Goal: Task Accomplishment & Management: Use online tool/utility

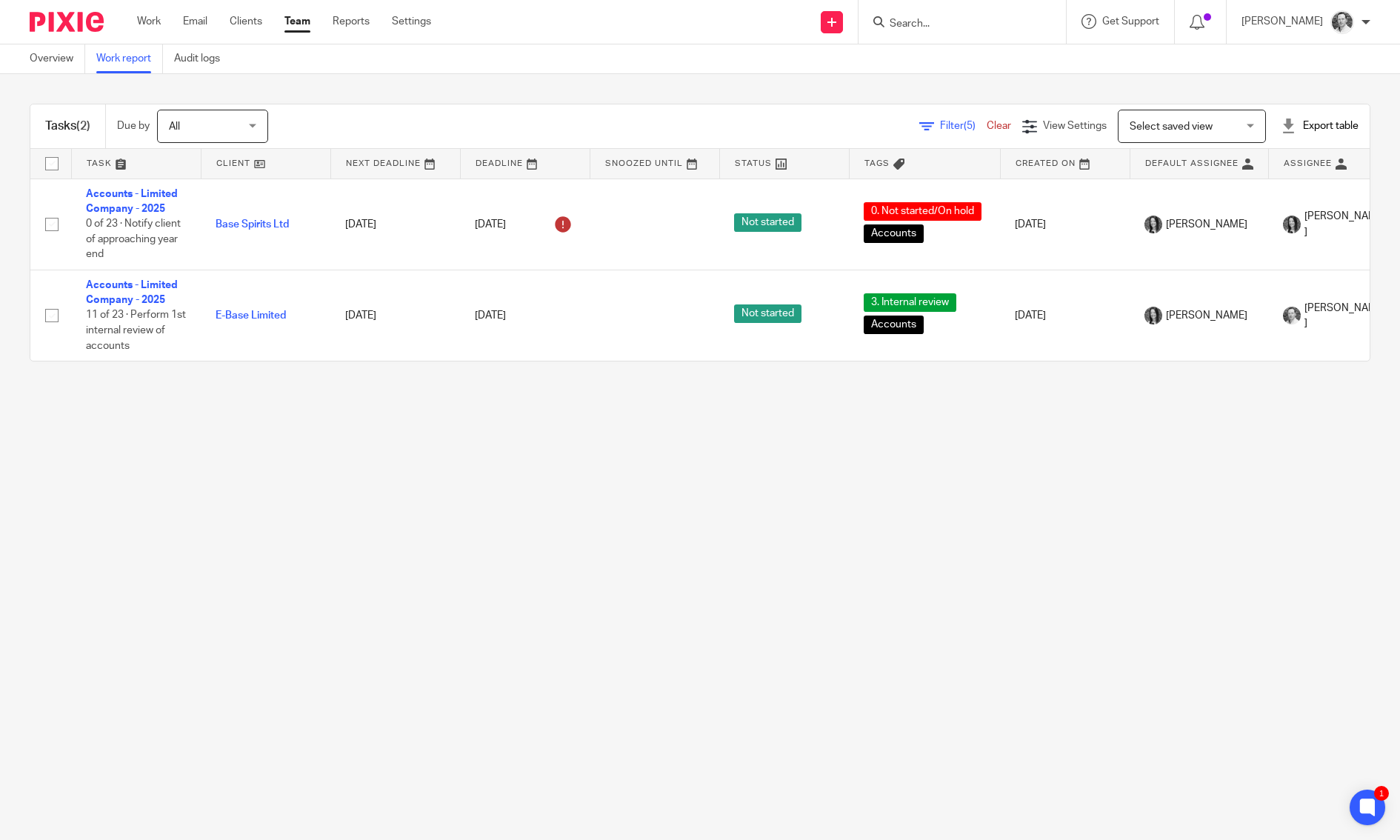
click at [974, 23] on input "Search" at bounding box center [954, 24] width 133 height 13
type input "e-base"
click button "submit" at bounding box center [0, 0] width 0 height 0
click at [1005, 45] on div "E-Base Limited" at bounding box center [977, 58] width 207 height 46
click at [1004, 50] on link at bounding box center [977, 58] width 183 height 22
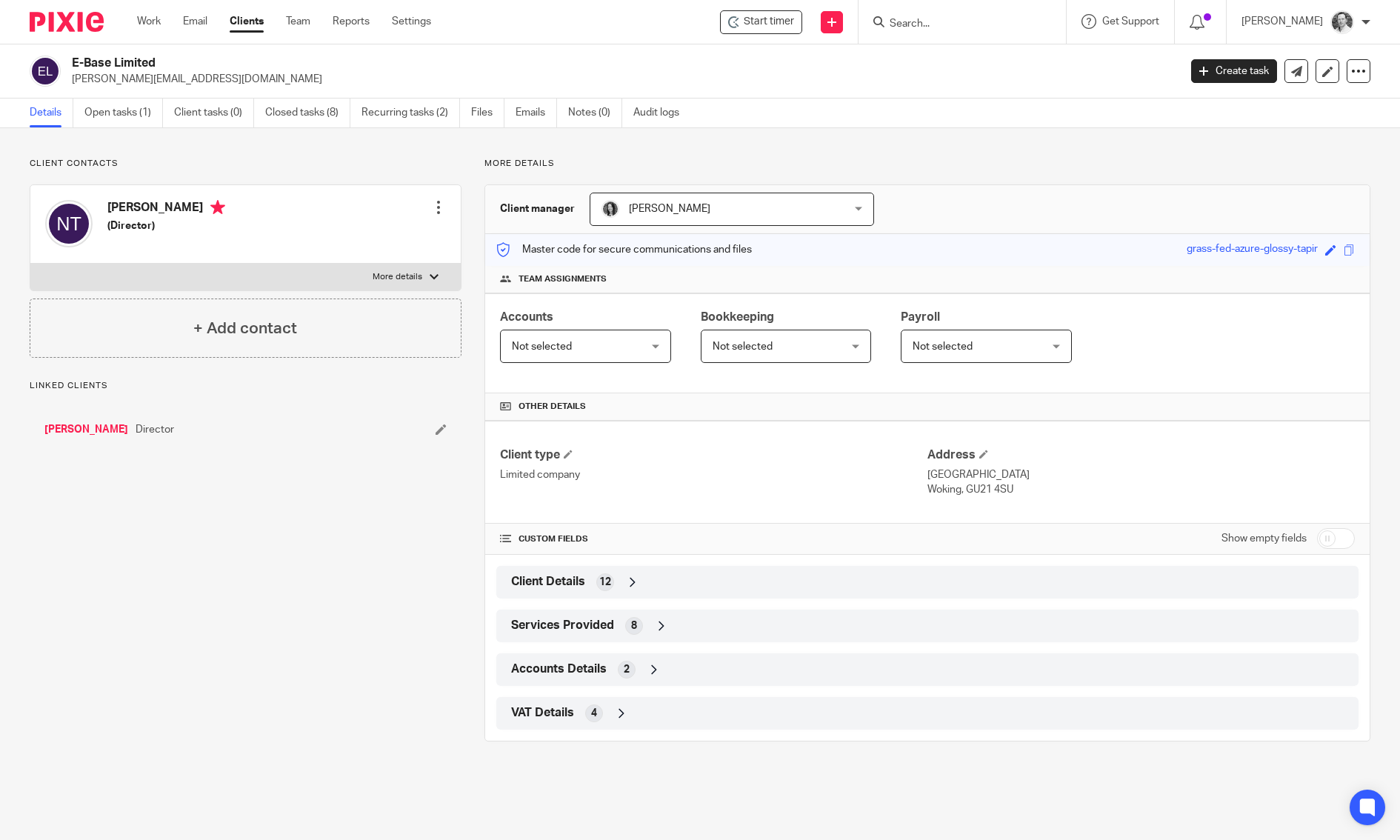
click at [572, 709] on div "VAT Details 4" at bounding box center [927, 713] width 840 height 25
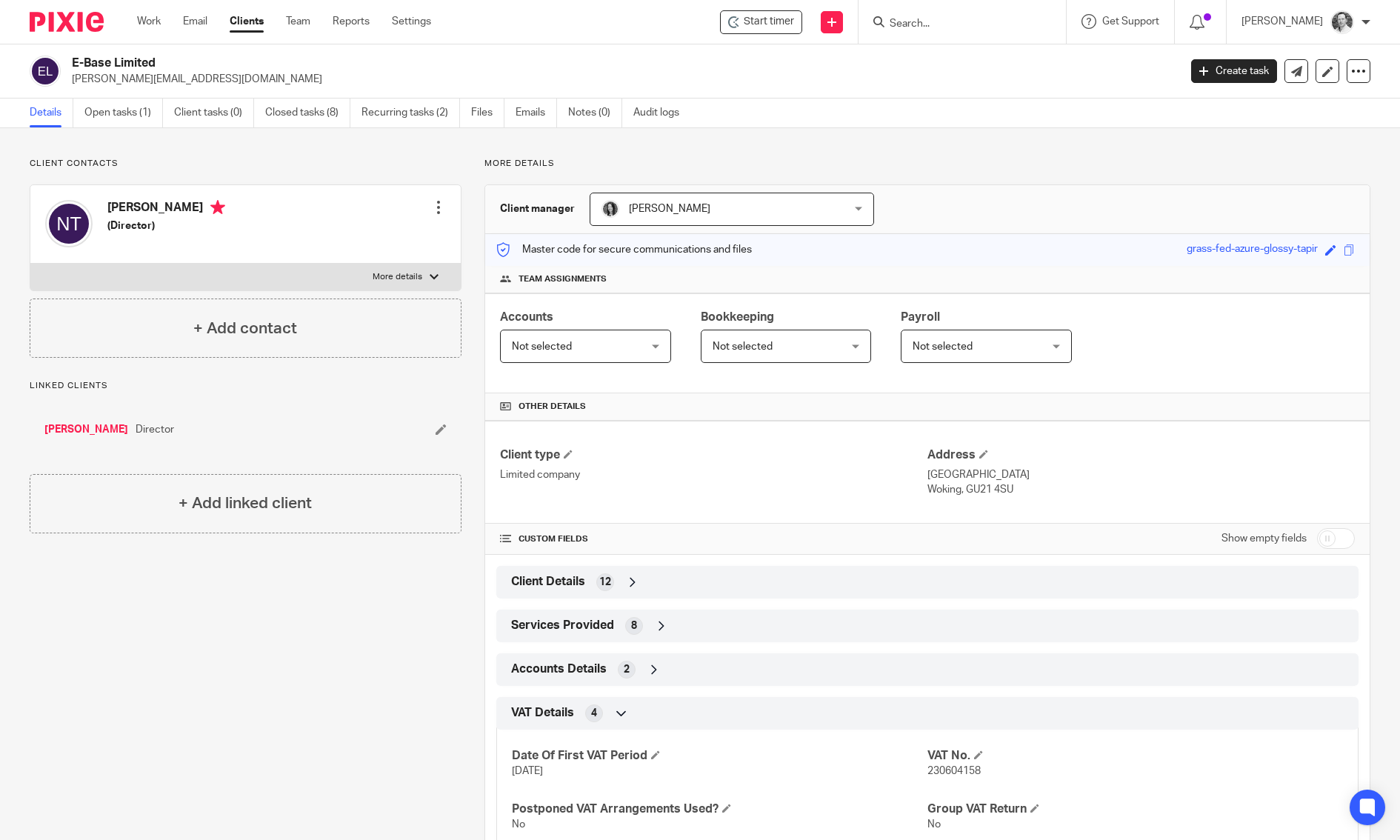
scroll to position [49, 0]
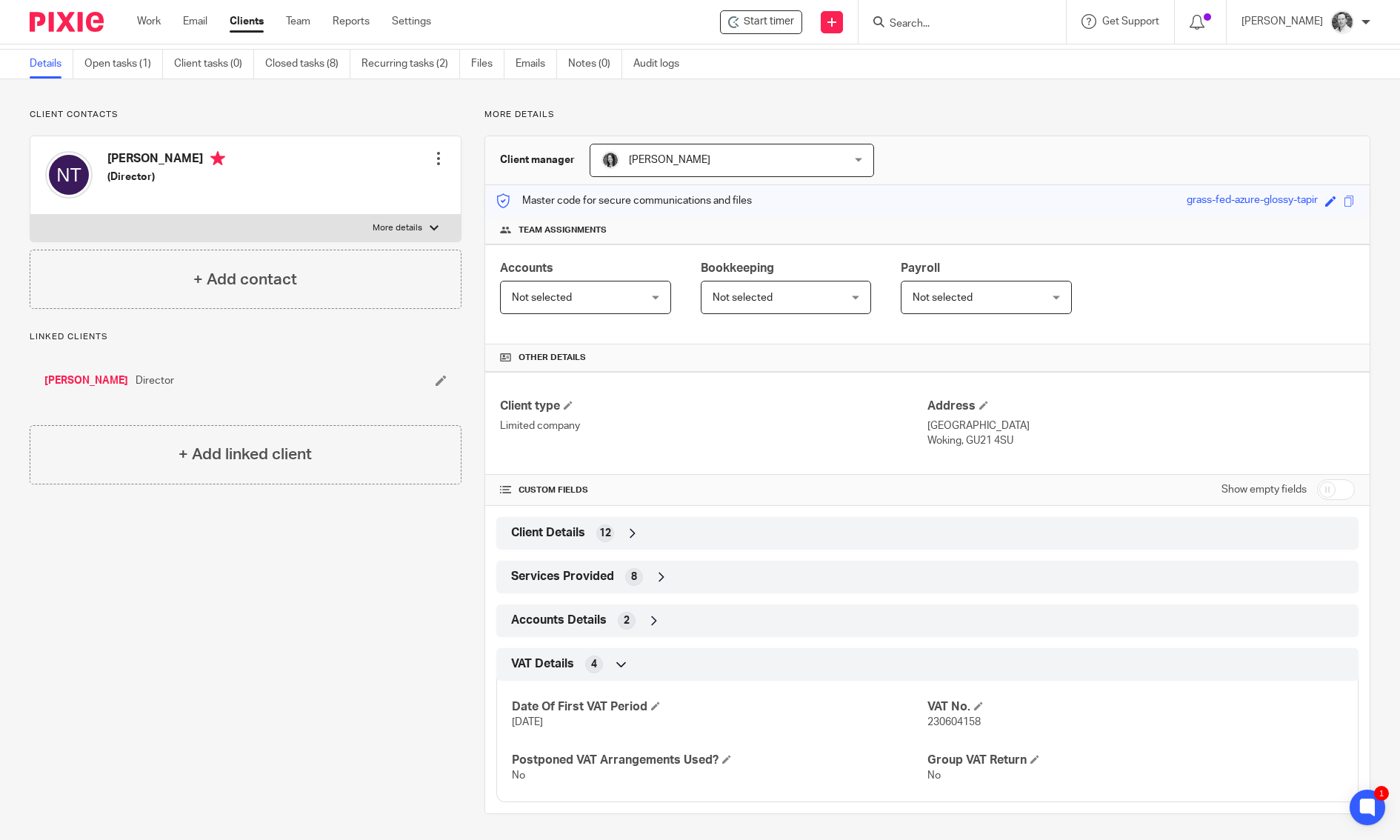
click at [941, 721] on span "230604158" at bounding box center [954, 721] width 53 height 10
copy span "230604158"
click at [136, 55] on link "Open tasks (1)" at bounding box center [124, 63] width 79 height 29
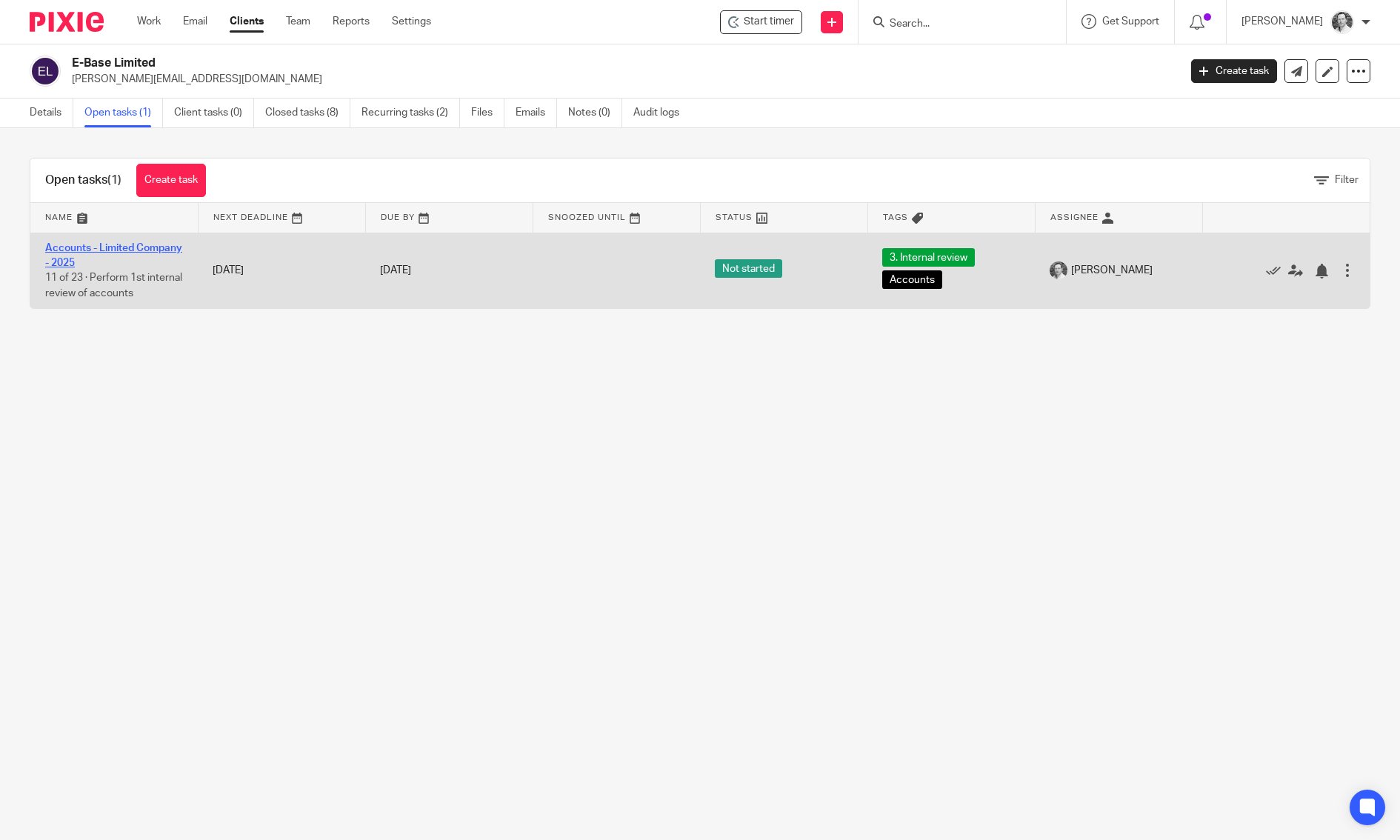
click at [82, 257] on link "Accounts - Limited Company - 2025" at bounding box center [114, 255] width 137 height 25
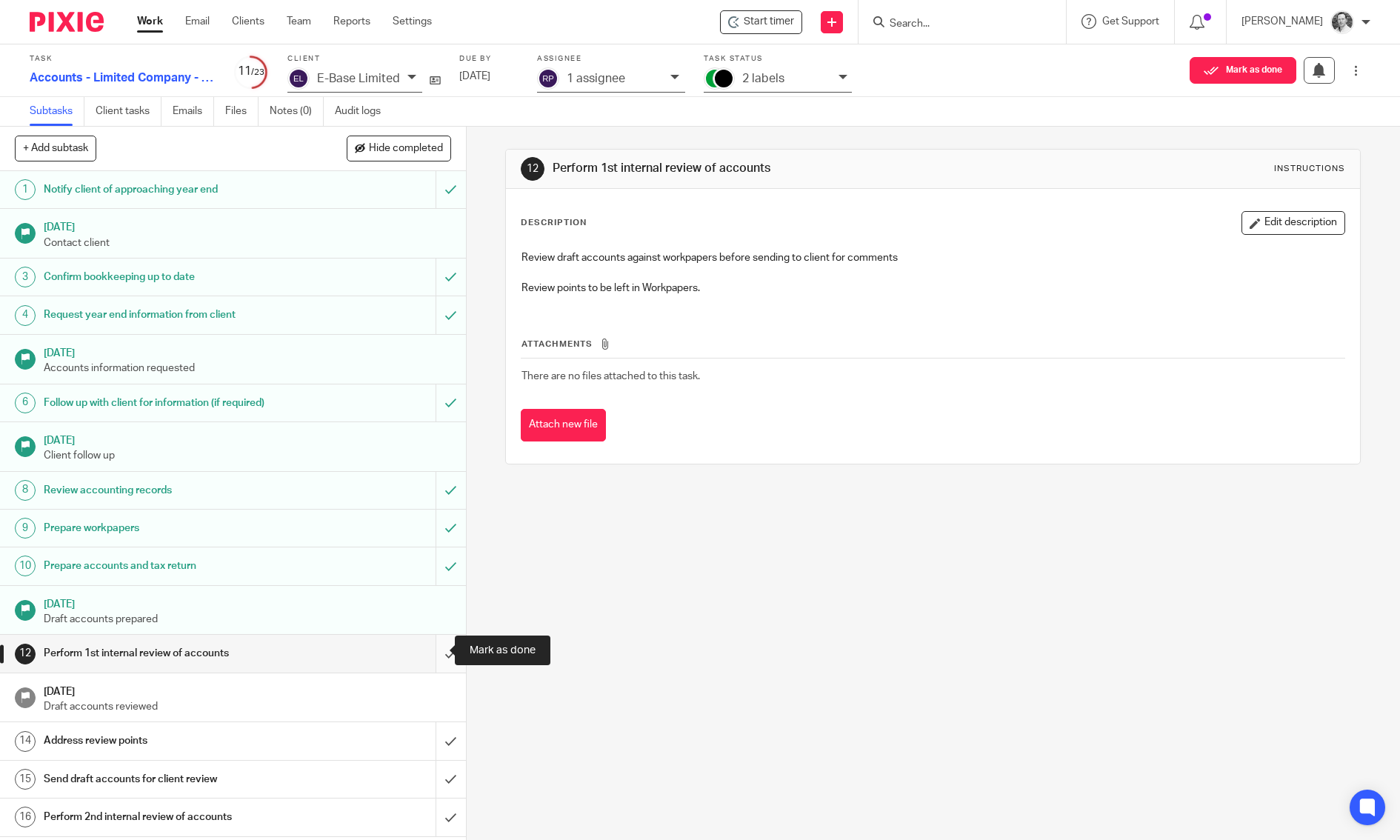
click at [432, 644] on input "submit" at bounding box center [233, 653] width 466 height 37
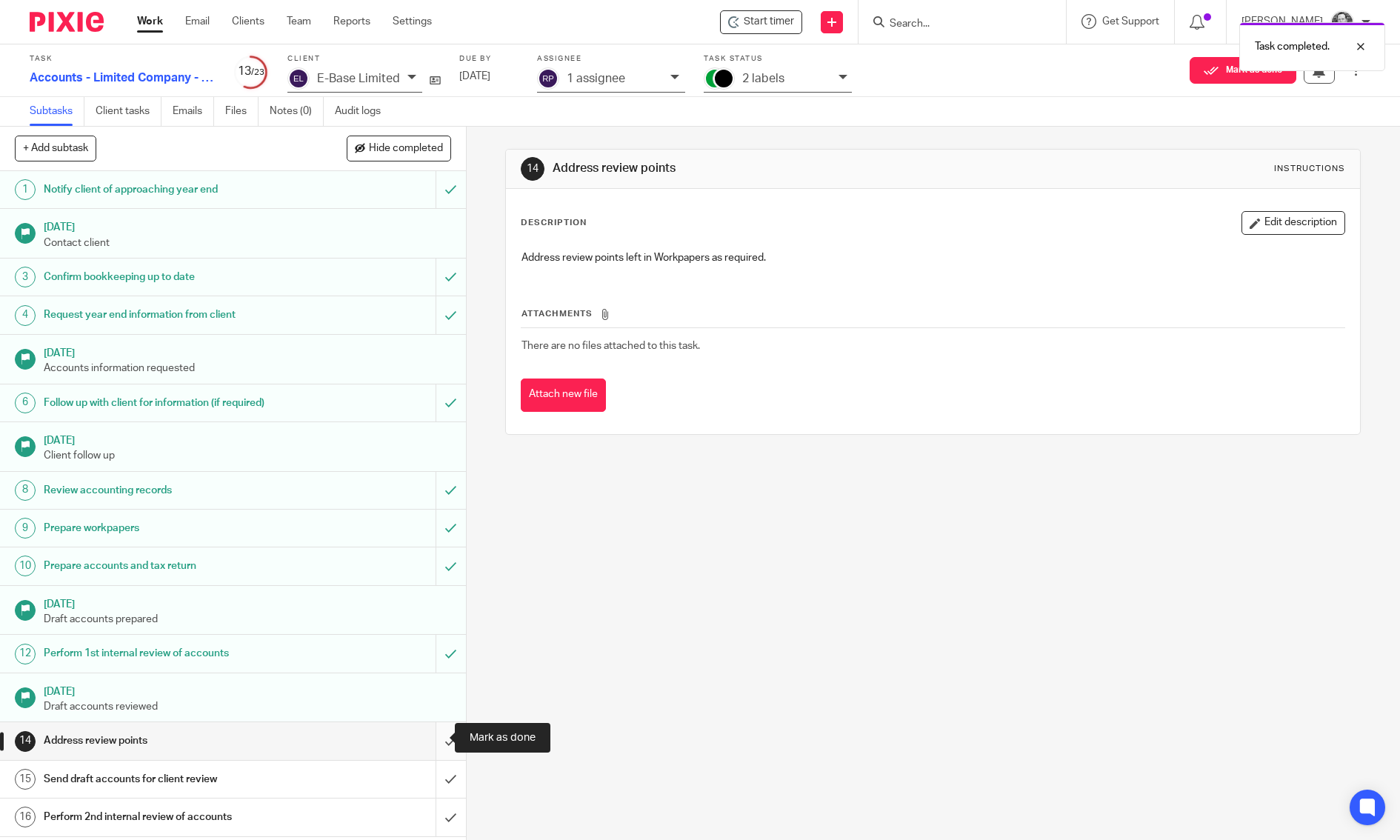
click at [426, 733] on input "submit" at bounding box center [233, 741] width 466 height 37
click at [436, 776] on input "submit" at bounding box center [233, 779] width 466 height 37
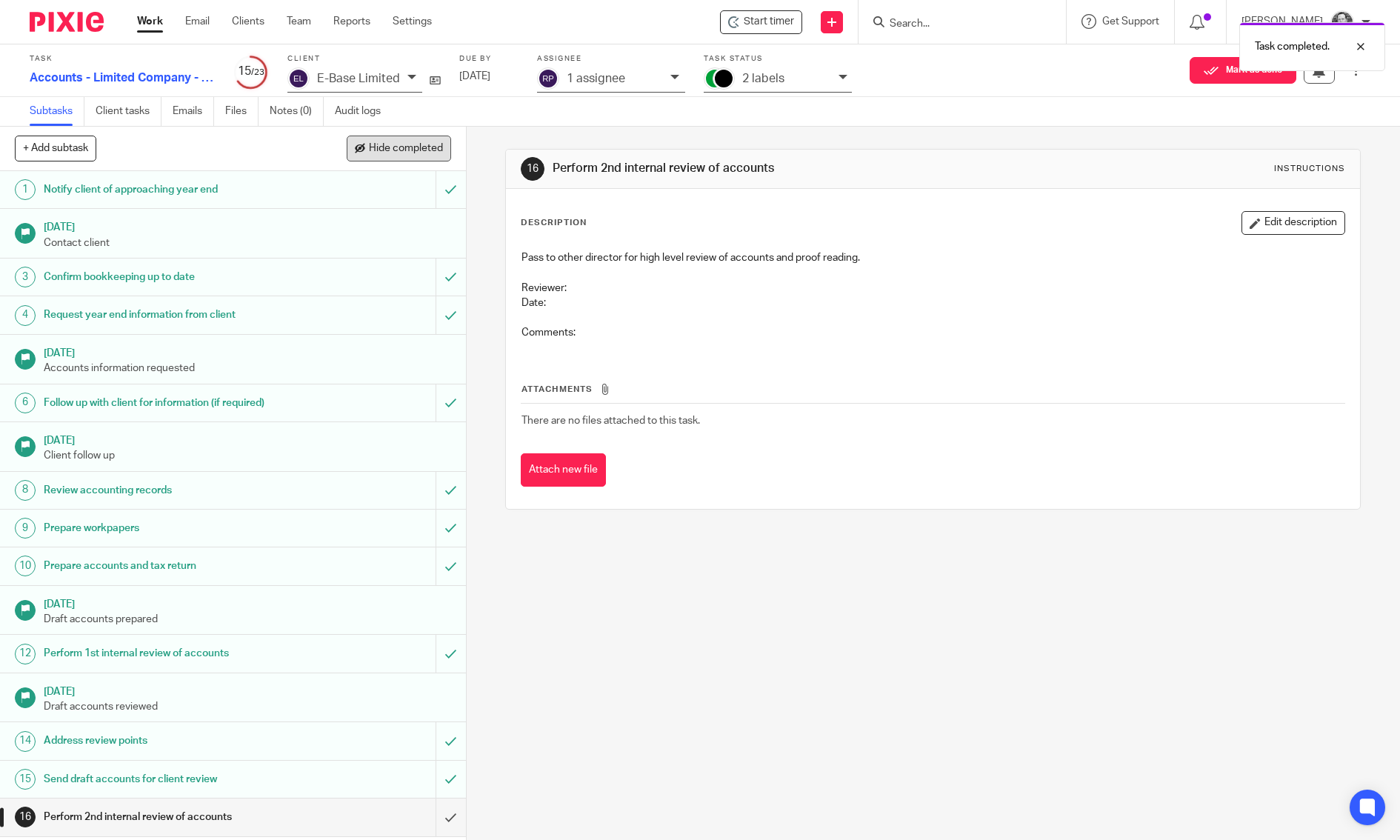
click at [416, 156] on button "Hide completed" at bounding box center [399, 148] width 104 height 25
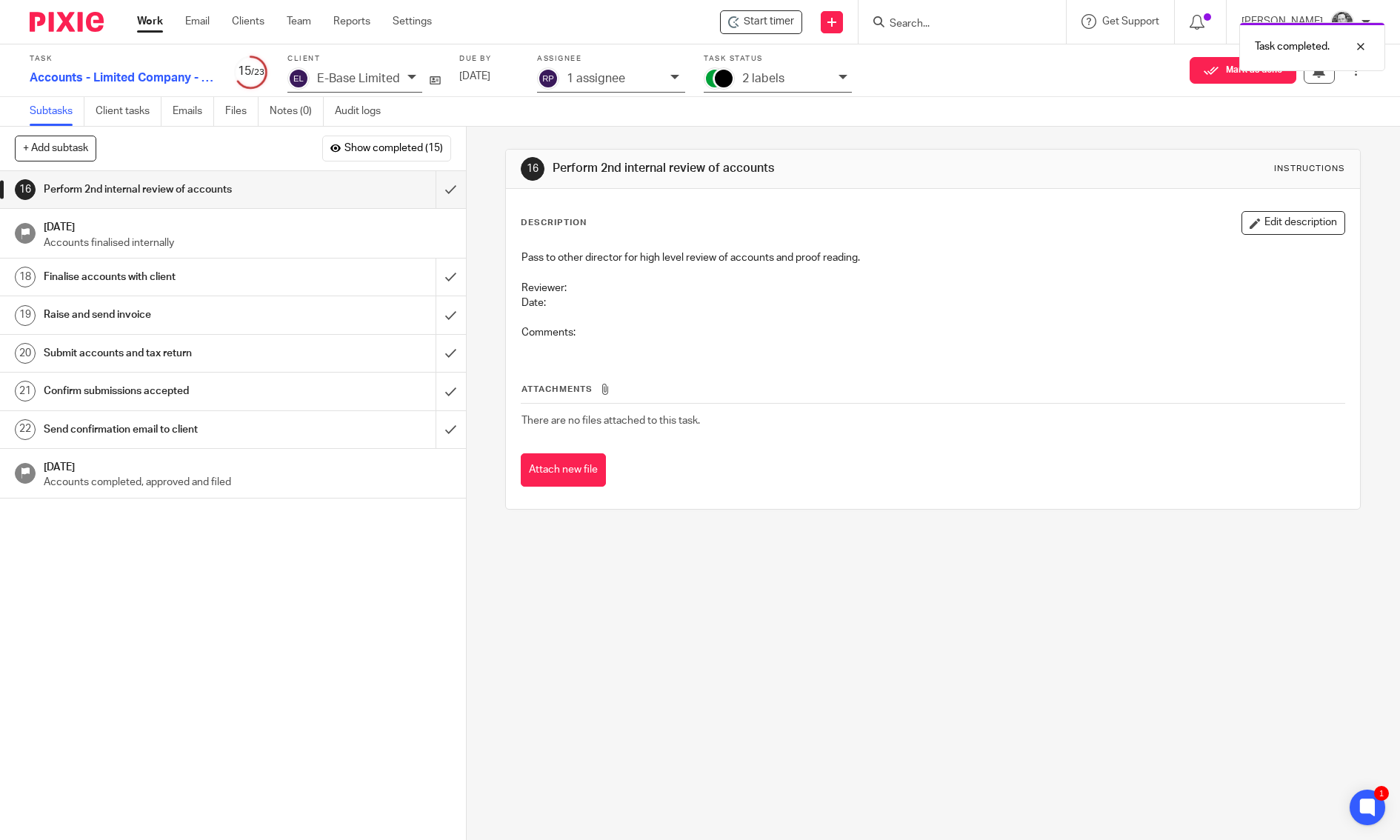
click at [589, 74] on p "1 assignee" at bounding box center [596, 78] width 59 height 13
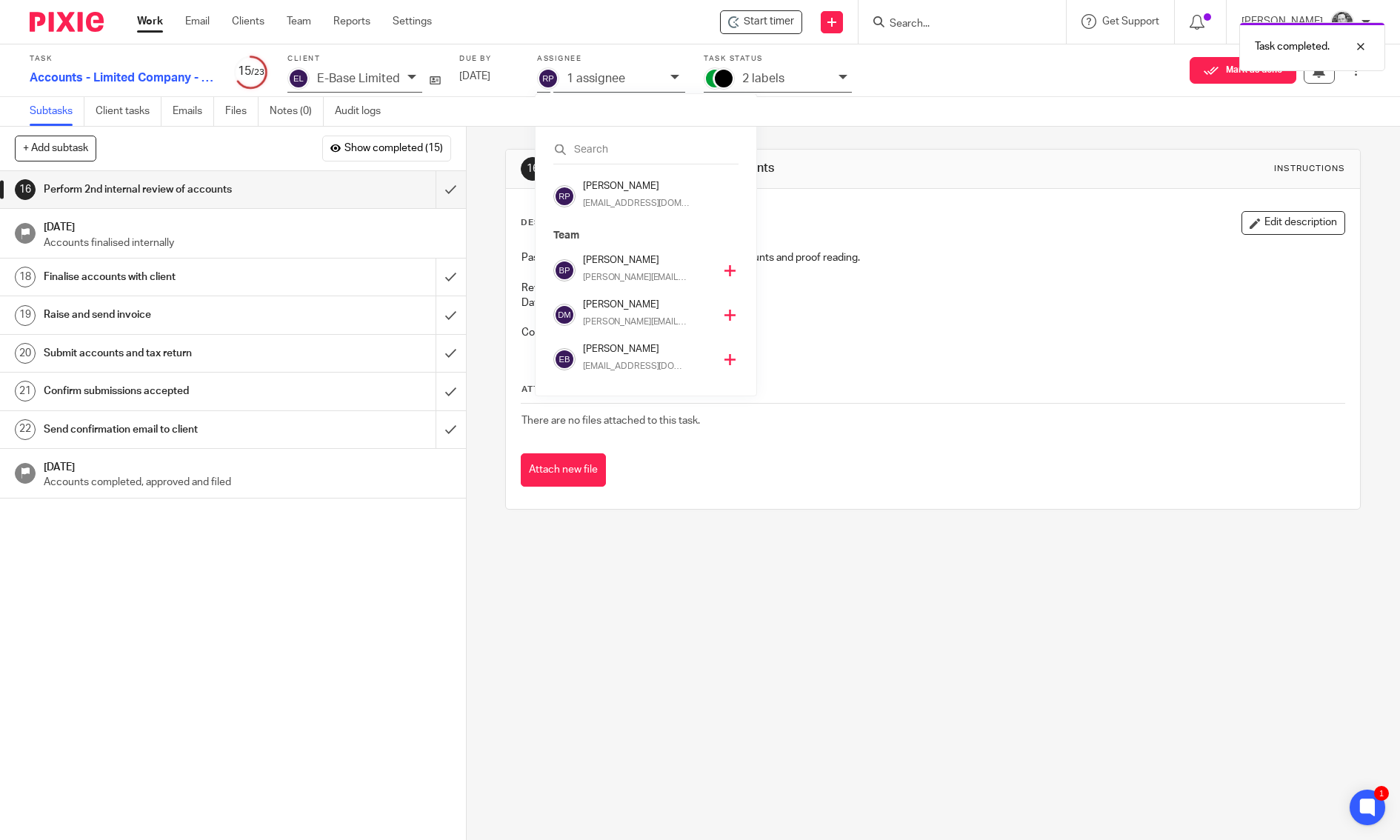
click at [633, 275] on p "[PERSON_NAME][EMAIL_ADDRESS][DOMAIN_NAME]" at bounding box center [634, 277] width 104 height 13
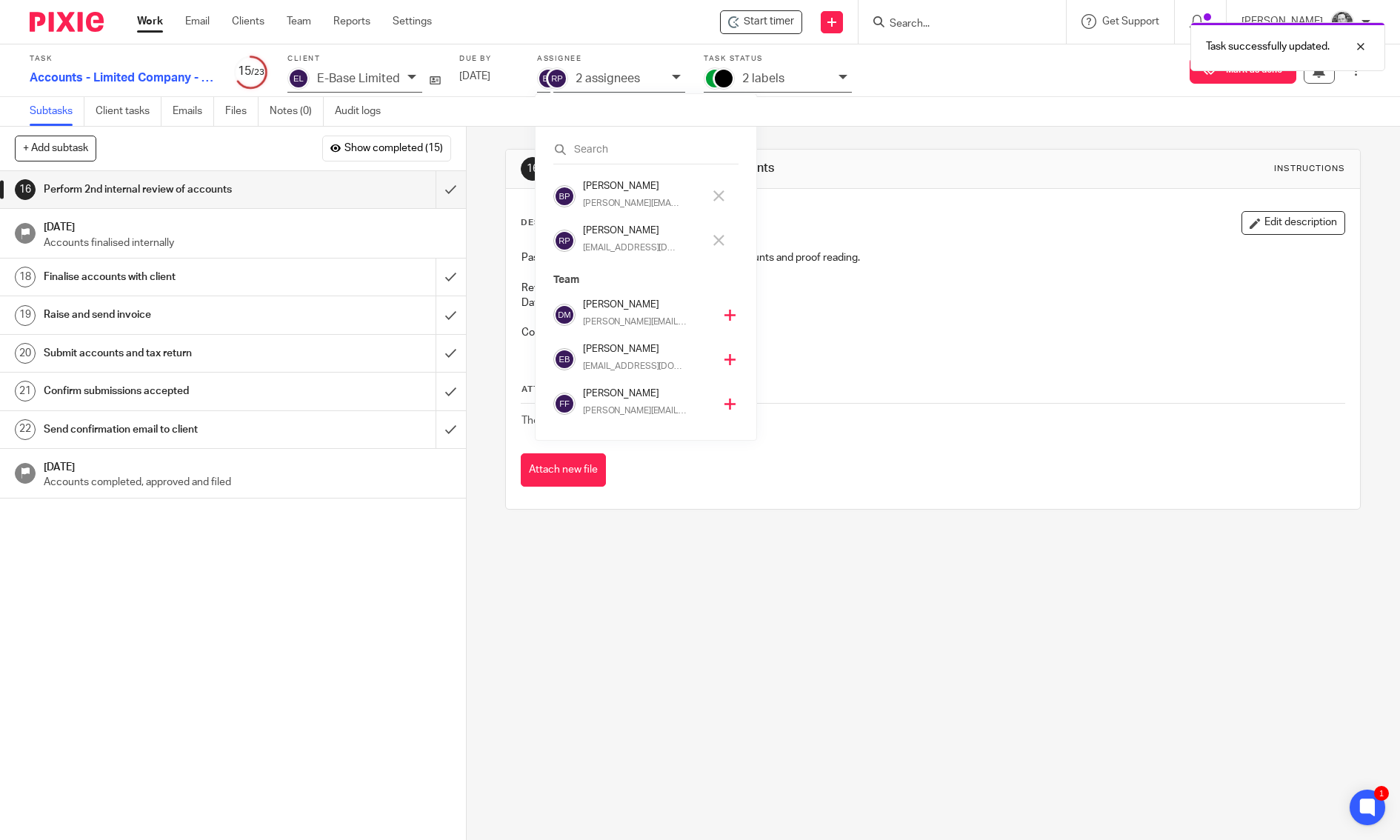
click at [767, 73] on p "2 labels" at bounding box center [763, 78] width 42 height 13
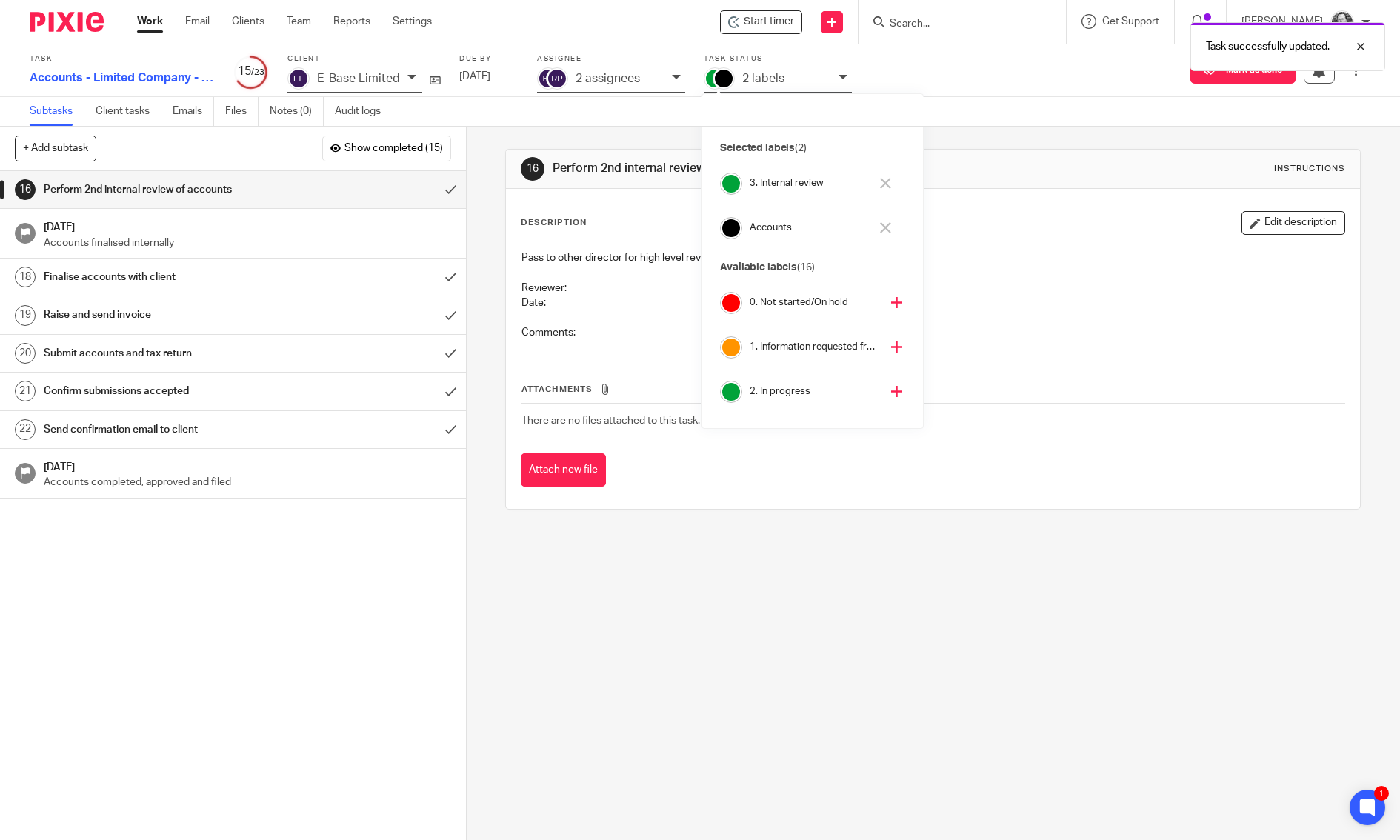
click at [766, 76] on p "2 labels" at bounding box center [763, 78] width 42 height 13
click at [594, 85] on div "2 assignees" at bounding box center [620, 79] width 89 height 17
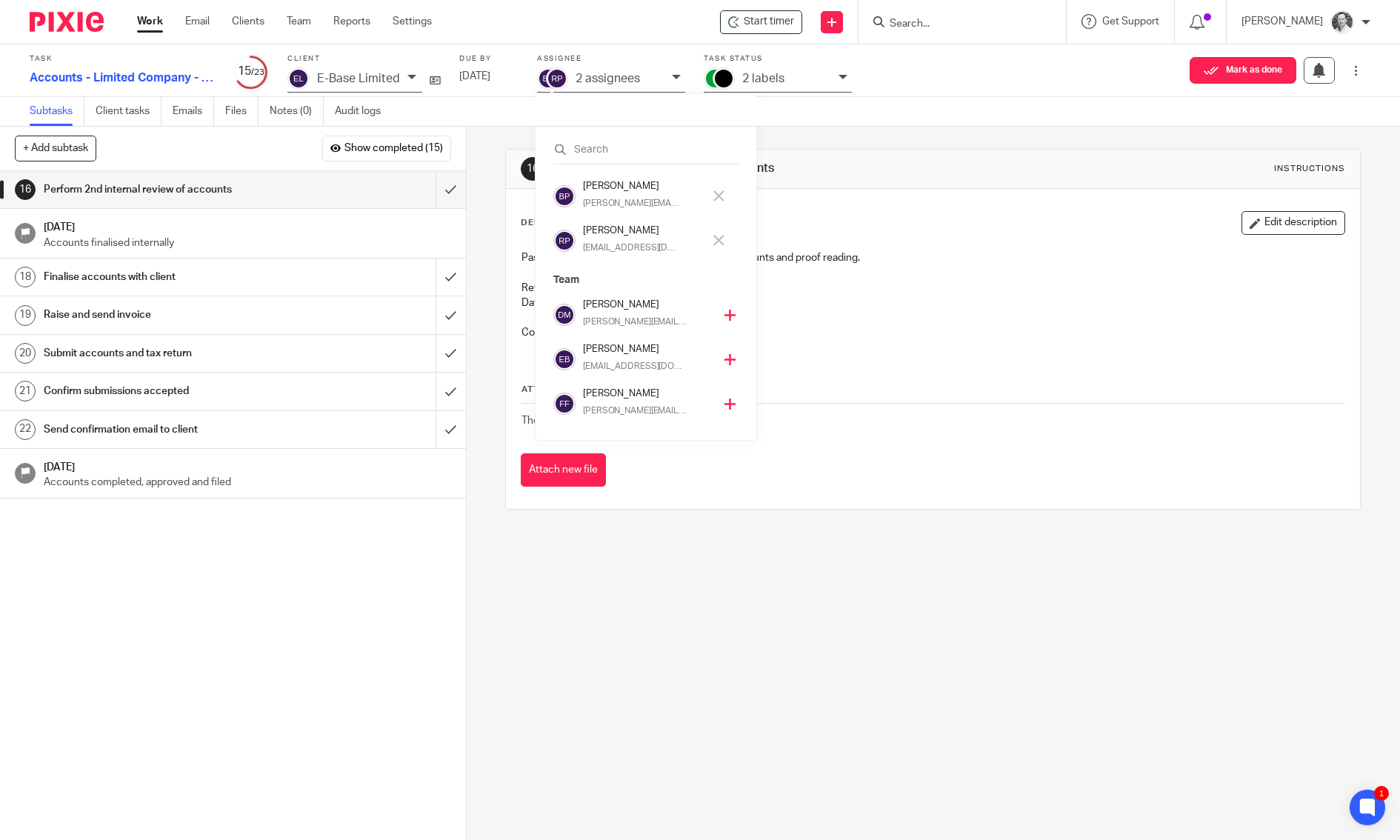
click at [597, 230] on h4 "[PERSON_NAME]" at bounding box center [643, 230] width 120 height 14
